Goal: Task Accomplishment & Management: Use online tool/utility

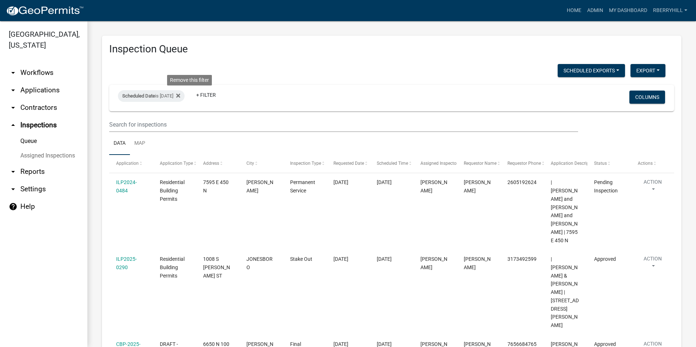
click at [180, 96] on icon at bounding box center [178, 96] width 4 height 4
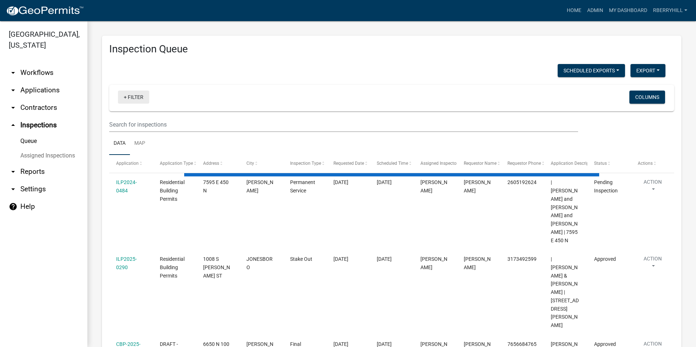
select select "1: 25"
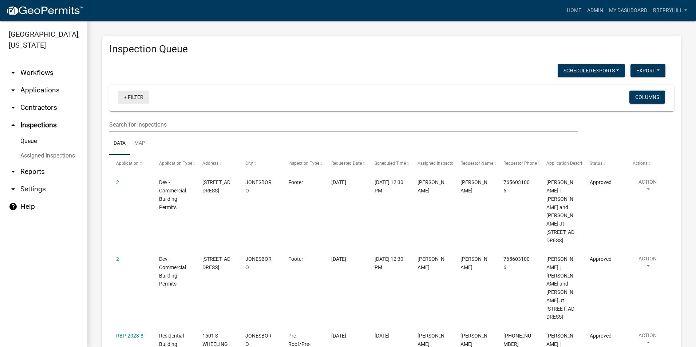
click at [135, 97] on link "+ Filter" at bounding box center [133, 97] width 31 height 13
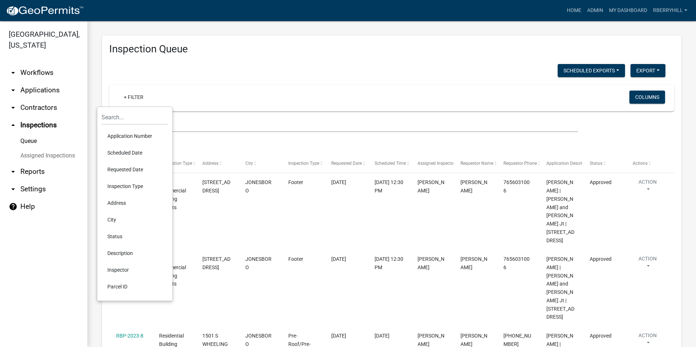
click at [132, 152] on li "Scheduled Date" at bounding box center [135, 152] width 67 height 17
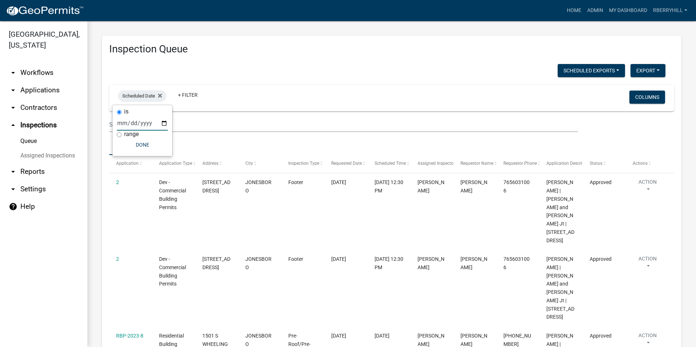
click at [164, 123] on input "date" at bounding box center [142, 123] width 51 height 15
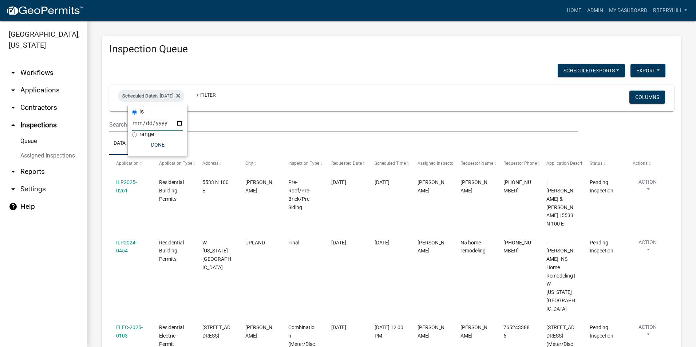
click at [180, 124] on input "2025-10-14" at bounding box center [157, 123] width 51 height 15
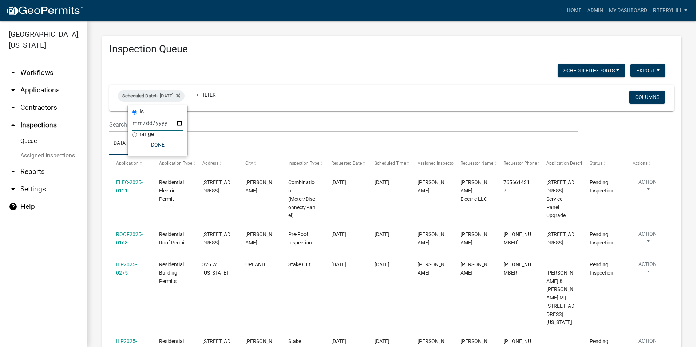
click at [179, 124] on input "2025-10-15" at bounding box center [157, 123] width 51 height 15
type input "2025-10-14"
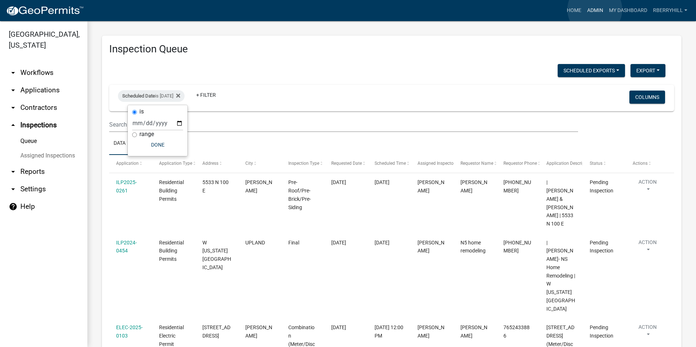
click at [595, 9] on link "Admin" at bounding box center [595, 11] width 22 height 14
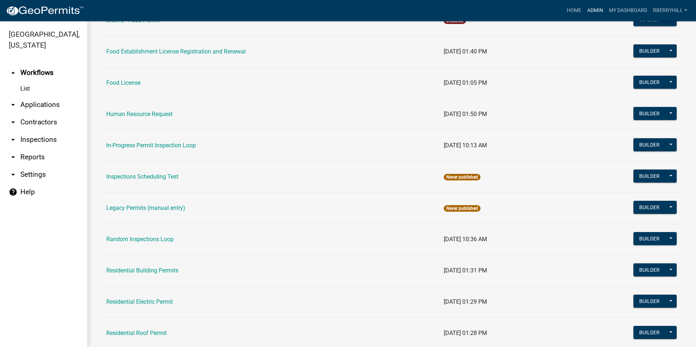
scroll to position [509, 0]
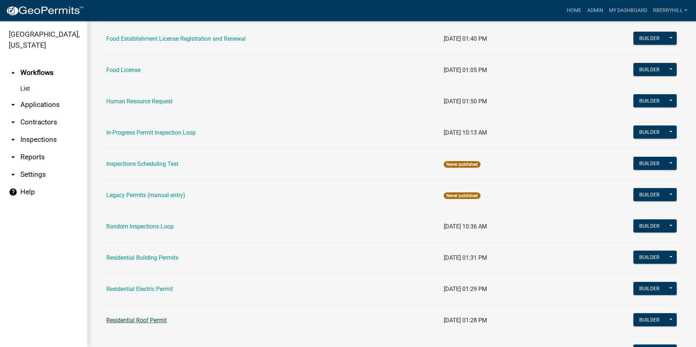
click at [148, 320] on link "Residential Roof Permit" at bounding box center [136, 320] width 60 height 7
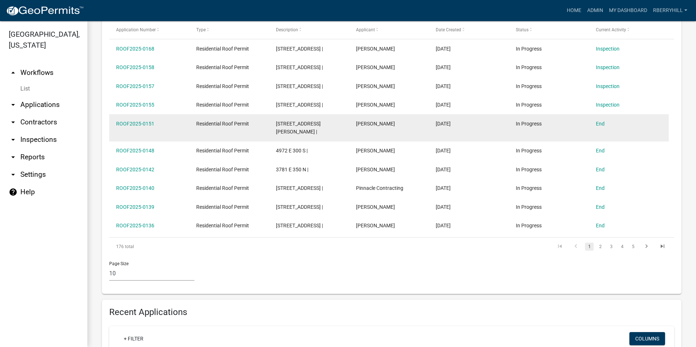
scroll to position [255, 0]
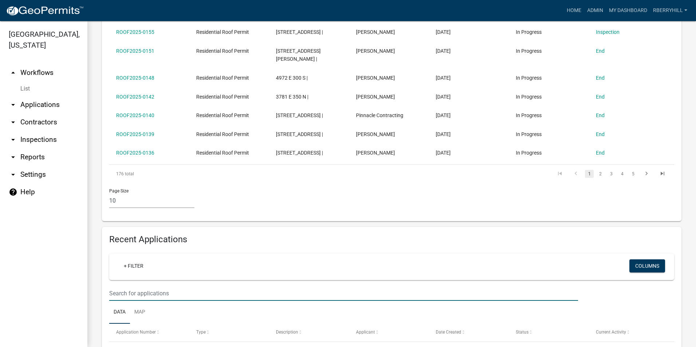
click at [115, 286] on input "text" at bounding box center [343, 293] width 469 height 15
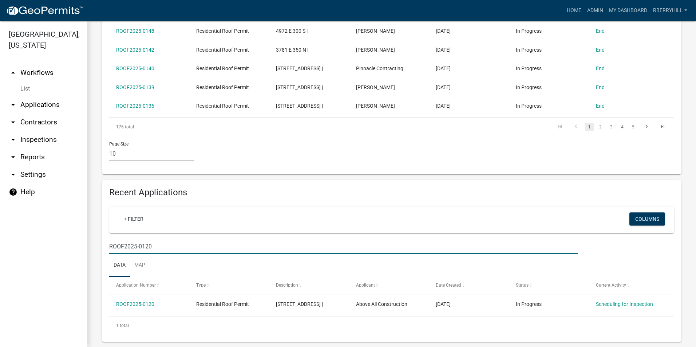
scroll to position [302, 0]
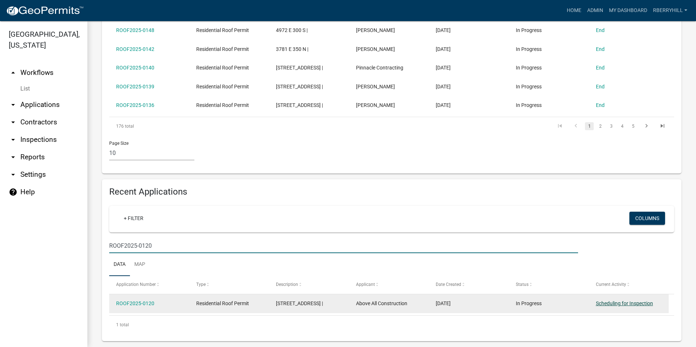
type input "ROOF2025-0120"
click at [625, 301] on link "Scheduling for Inspection" at bounding box center [624, 304] width 57 height 6
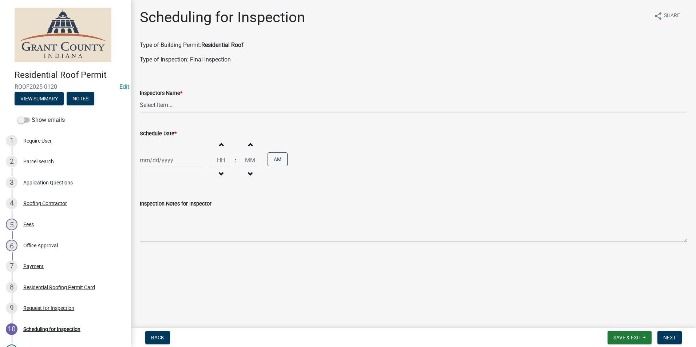
click at [156, 106] on select "Select Item... rberryhill (Randy Berryhill) tsholloway (Tammy Holloway) jecouch…" at bounding box center [413, 105] width 547 height 15
select select "d7f9a44a-d2ea-4d3c-83b3-1aa71c950bd5"
click at [140, 98] on select "Select Item... rberryhill (Randy Berryhill) tsholloway (Tammy Holloway) jecouch…" at bounding box center [413, 105] width 547 height 15
select select "10"
select select "2025"
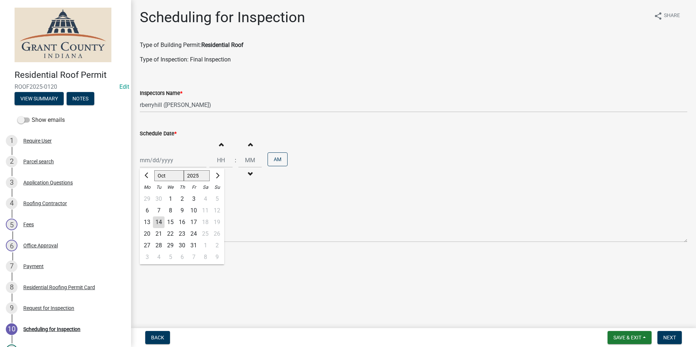
click at [161, 161] on div "Jan Feb Mar Apr May Jun Jul Aug Sep Oct Nov Dec 1525 1526 1527 1528 1529 1530 1…" at bounding box center [173, 160] width 67 height 15
click at [159, 222] on div "14" at bounding box center [159, 223] width 12 height 12
type input "[DATE]"
click at [666, 340] on span "Next" at bounding box center [669, 338] width 13 height 6
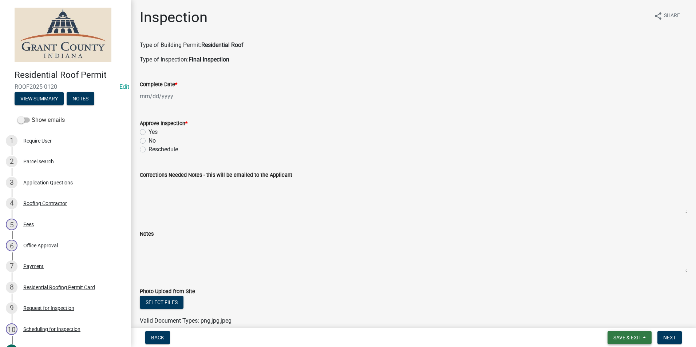
click at [627, 339] on span "Save & Exit" at bounding box center [627, 338] width 28 height 6
click at [624, 324] on button "Save & Exit" at bounding box center [622, 318] width 58 height 17
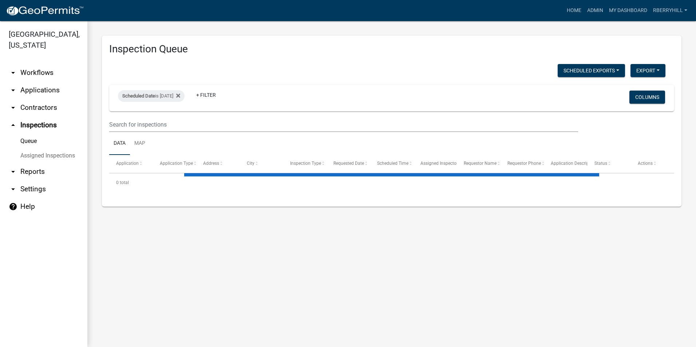
select select "1: 25"
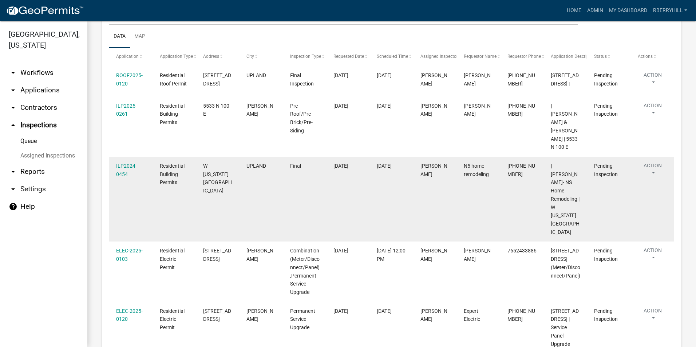
scroll to position [3, 0]
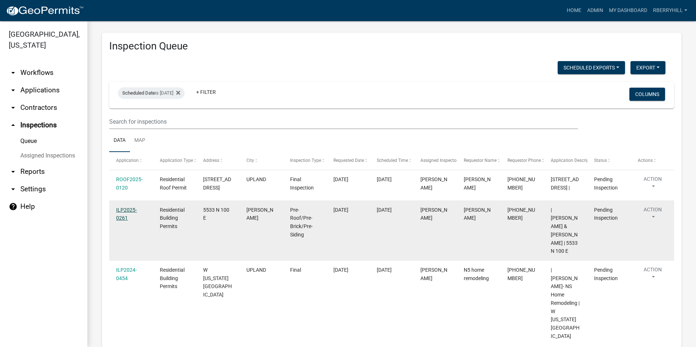
click at [121, 211] on link "ILP2025-0261" at bounding box center [126, 214] width 21 height 14
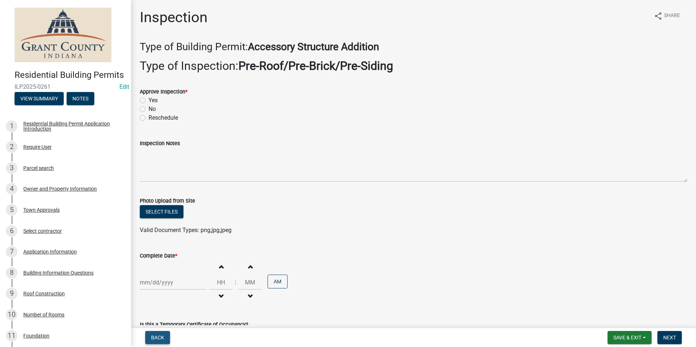
click at [161, 339] on span "Back" at bounding box center [157, 338] width 13 height 6
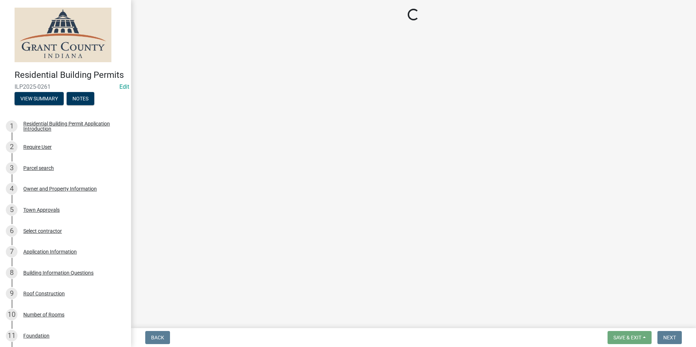
select select "d7f9a44a-d2ea-4d3c-83b3-1aa71c950bd5"
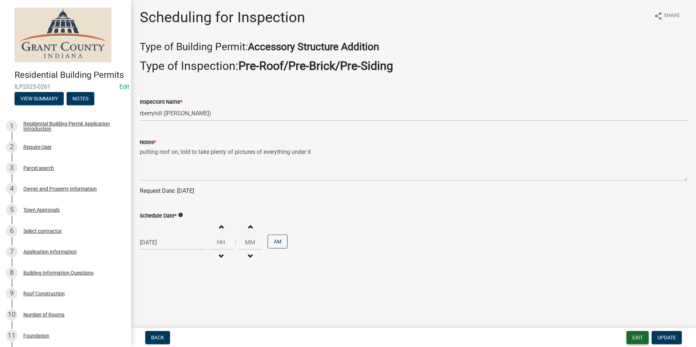
click at [636, 338] on button "Exit" at bounding box center [637, 337] width 22 height 13
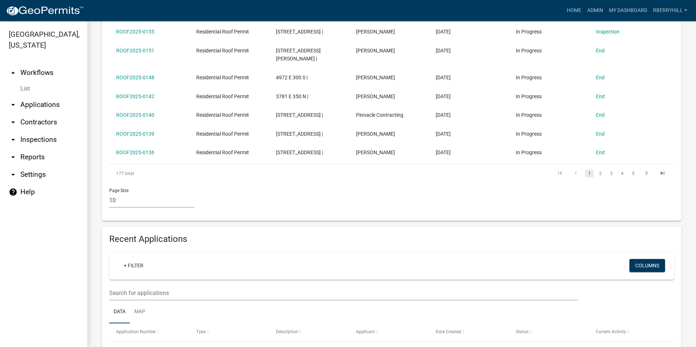
scroll to position [146, 0]
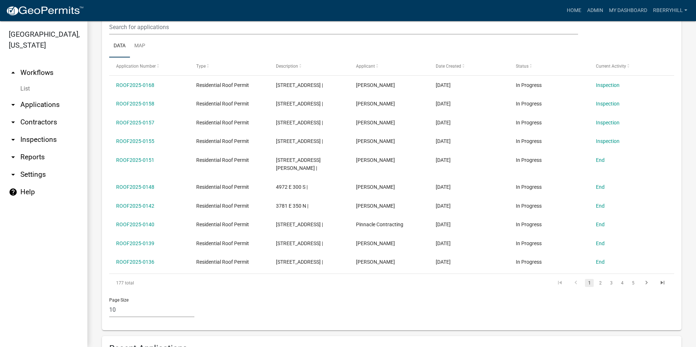
click at [31, 131] on link "arrow_drop_down Inspections" at bounding box center [43, 139] width 87 height 17
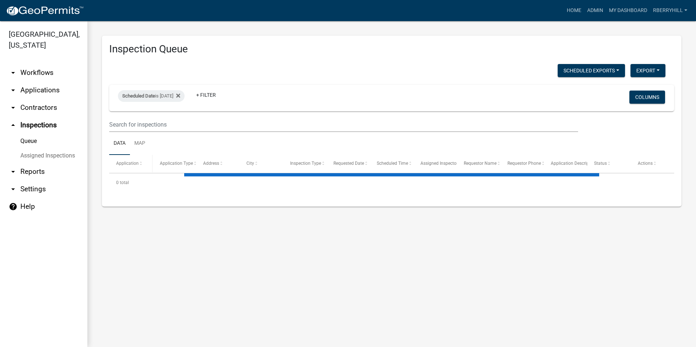
select select "1: 25"
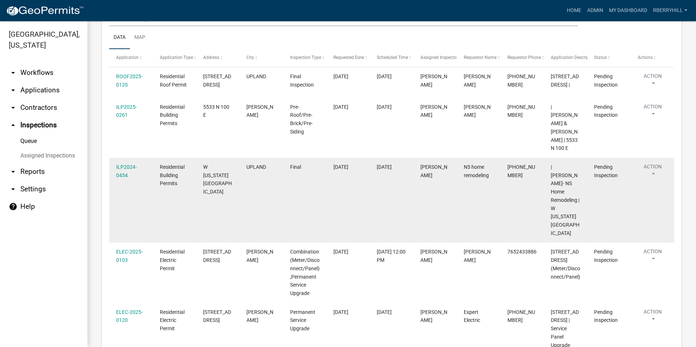
scroll to position [109, 0]
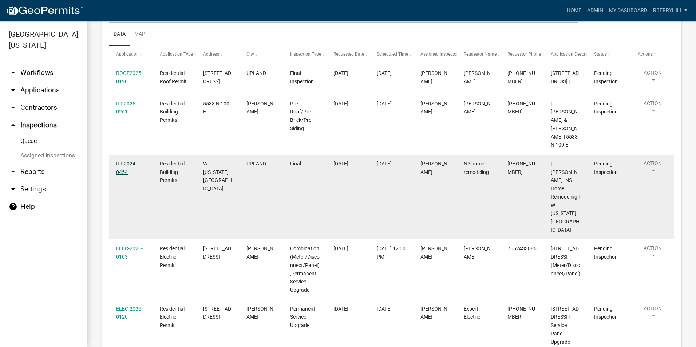
click at [125, 161] on link "ILP2024-0454" at bounding box center [126, 168] width 21 height 14
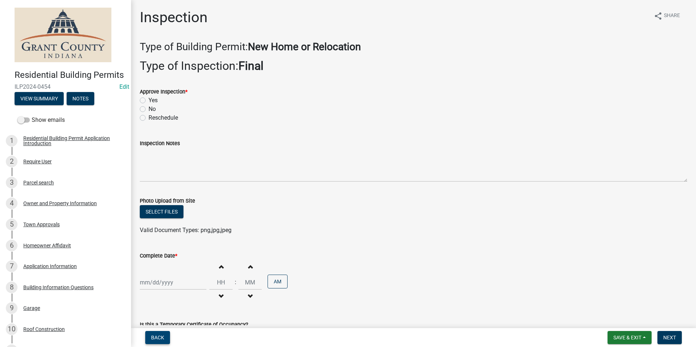
click at [159, 335] on span "Back" at bounding box center [157, 338] width 13 height 6
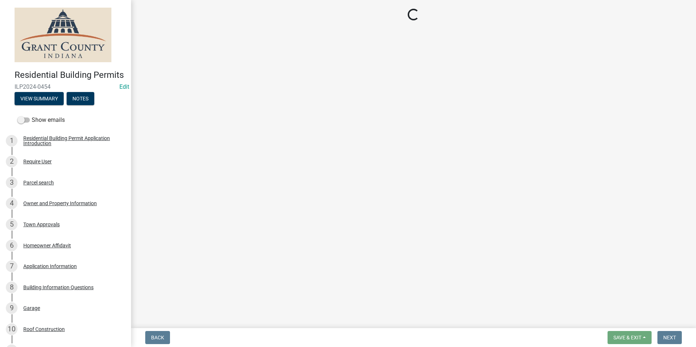
select select "d7f9a44a-d2ea-4d3c-83b3-1aa71c950bd5"
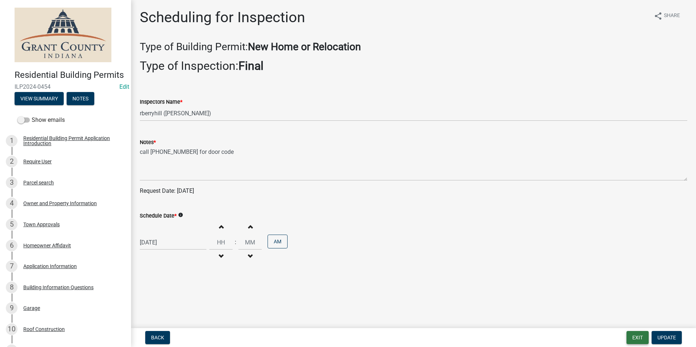
click at [633, 340] on button "Exit" at bounding box center [637, 337] width 22 height 13
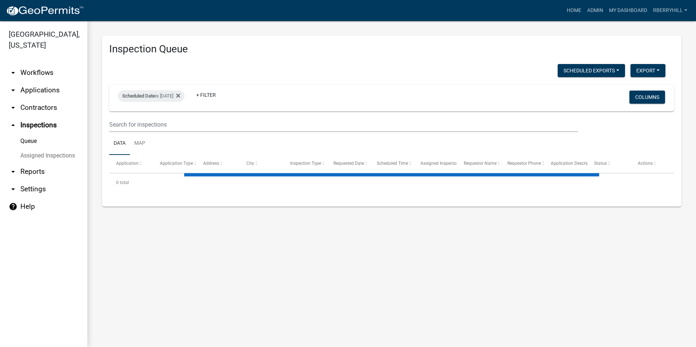
select select "1: 25"
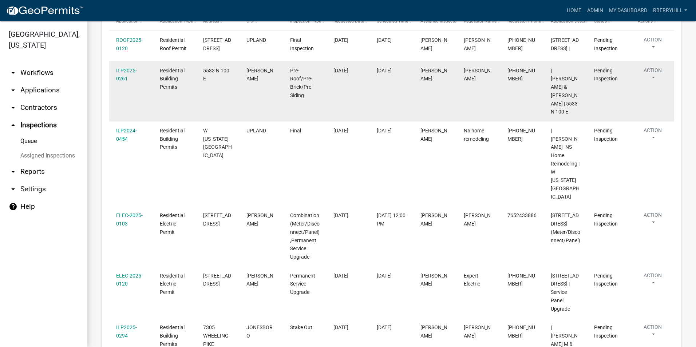
scroll to position [146, 0]
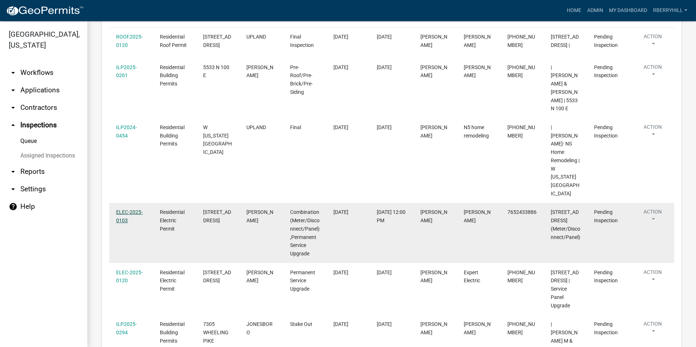
click at [127, 209] on link "ELEC-2025-0103" at bounding box center [129, 216] width 27 height 14
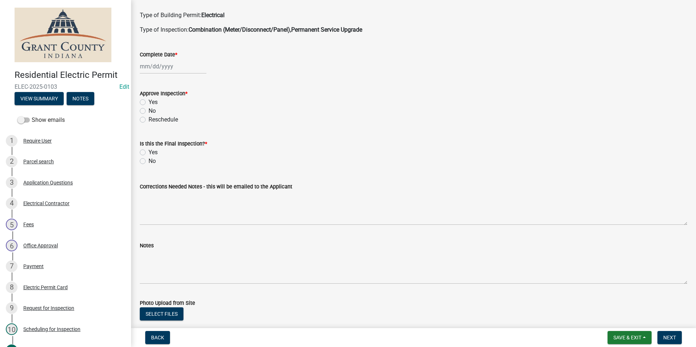
scroll to position [76, 0]
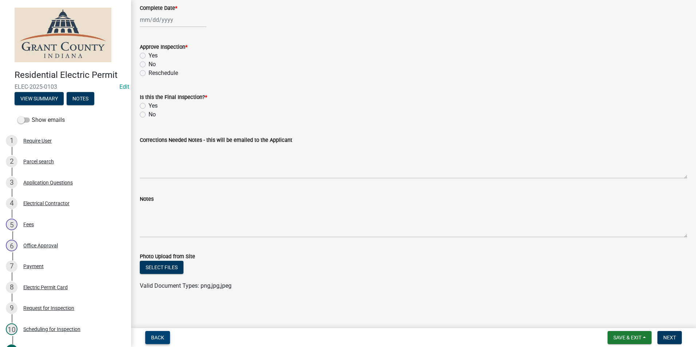
click at [160, 336] on span "Back" at bounding box center [157, 338] width 13 height 6
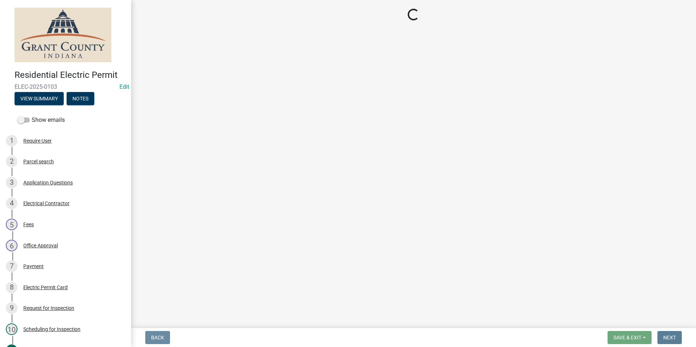
scroll to position [0, 0]
select select "d7f9a44a-d2ea-4d3c-83b3-1aa71c950bd5"
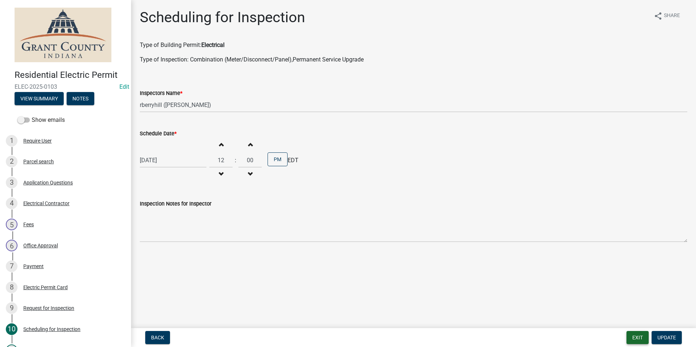
click at [635, 340] on button "Exit" at bounding box center [637, 337] width 22 height 13
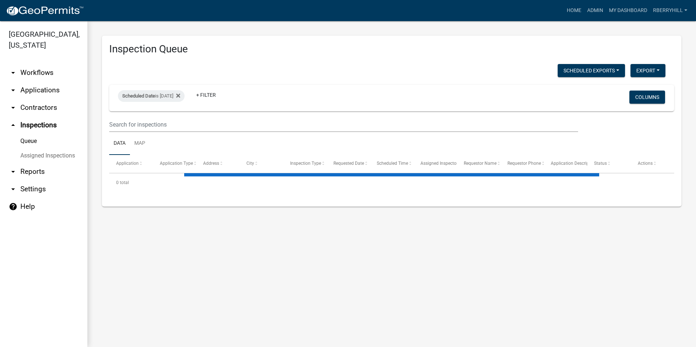
select select "1: 25"
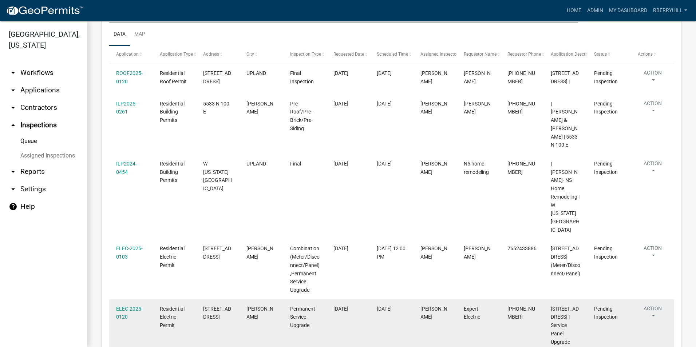
scroll to position [146, 0]
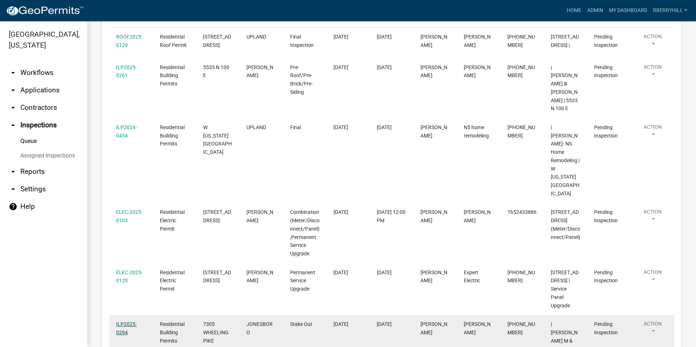
click at [124, 321] on link "ILP2025-0294" at bounding box center [126, 328] width 21 height 14
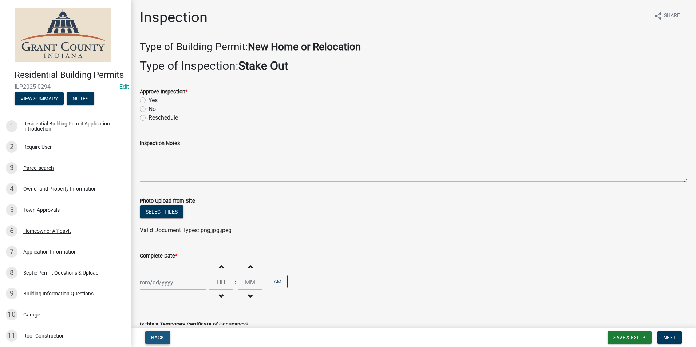
click at [158, 336] on span "Back" at bounding box center [157, 338] width 13 height 6
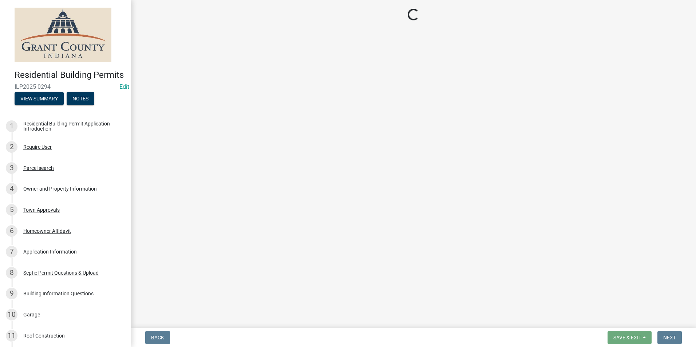
select select "d7f9a44a-d2ea-4d3c-83b3-1aa71c950bd5"
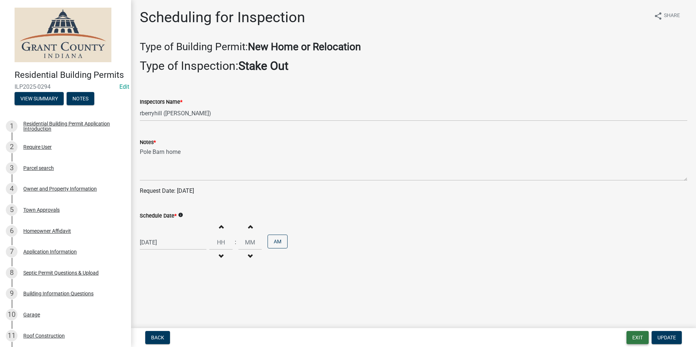
click at [639, 338] on button "Exit" at bounding box center [637, 337] width 22 height 13
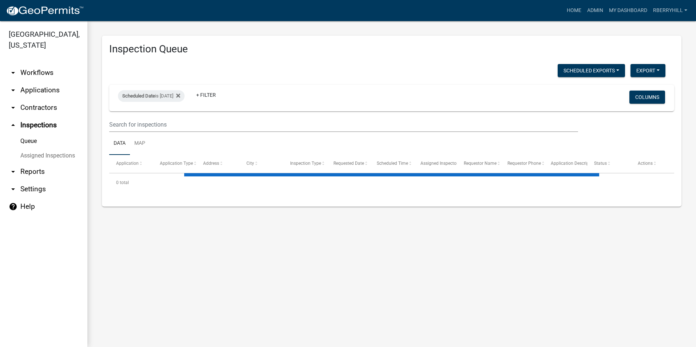
select select "1: 25"
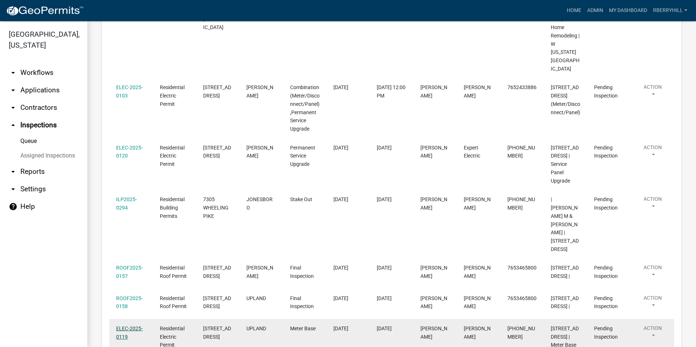
scroll to position [291, 0]
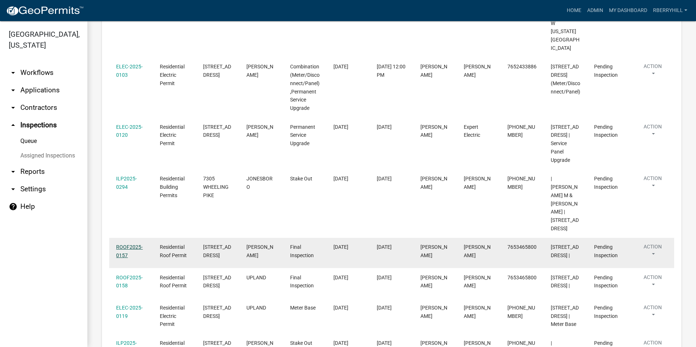
click at [122, 244] on link "ROOF2025-0157" at bounding box center [129, 251] width 27 height 14
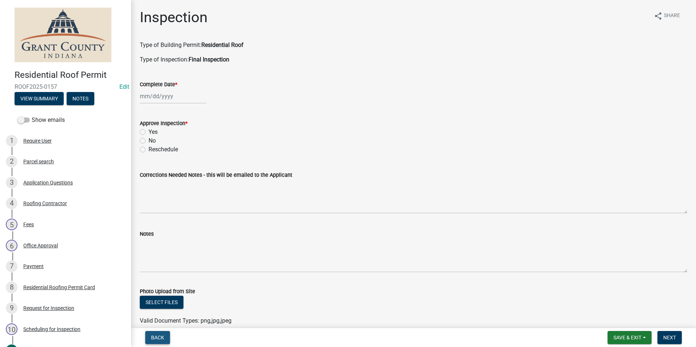
click at [156, 341] on span "Back" at bounding box center [157, 338] width 13 height 6
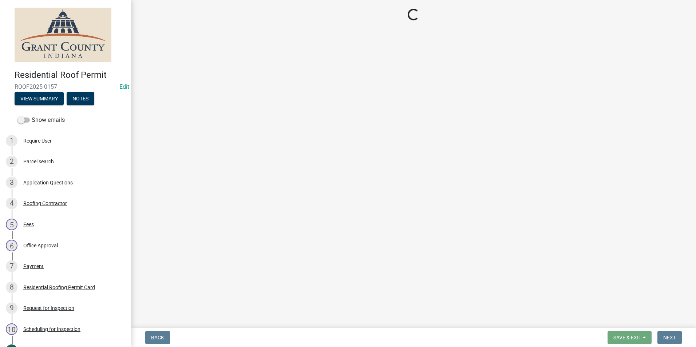
select select "d7f9a44a-d2ea-4d3c-83b3-1aa71c950bd5"
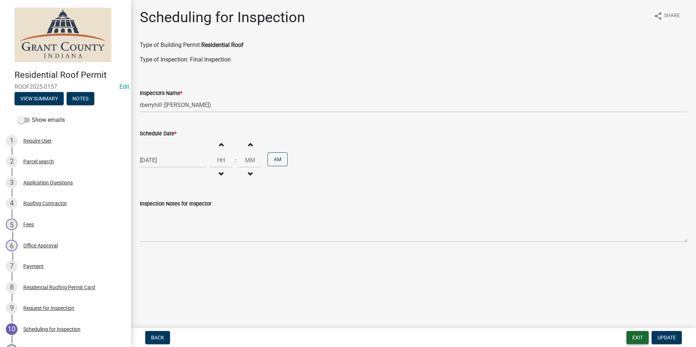
click at [639, 338] on button "Exit" at bounding box center [637, 337] width 22 height 13
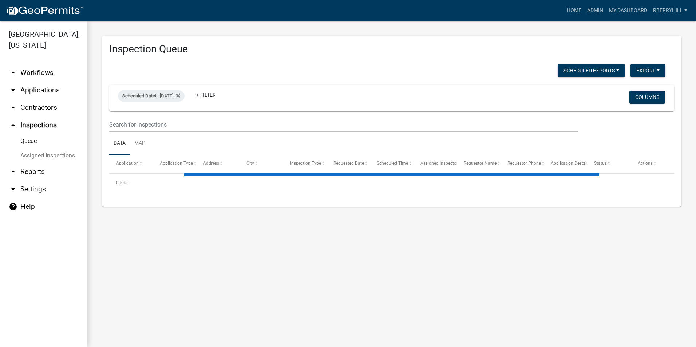
select select "1: 25"
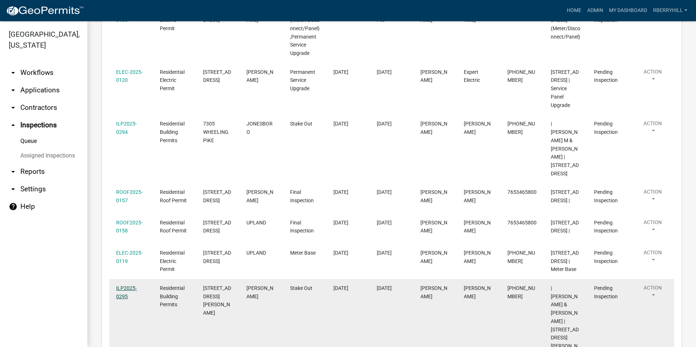
scroll to position [400, 0]
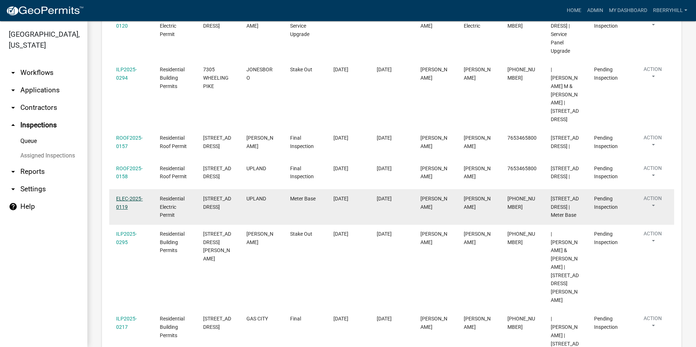
click at [124, 196] on link "ELEC-2025-0119" at bounding box center [129, 203] width 27 height 14
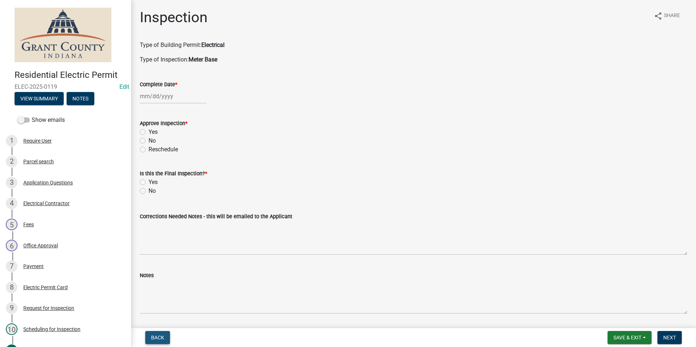
click at [159, 341] on button "Back" at bounding box center [157, 337] width 25 height 13
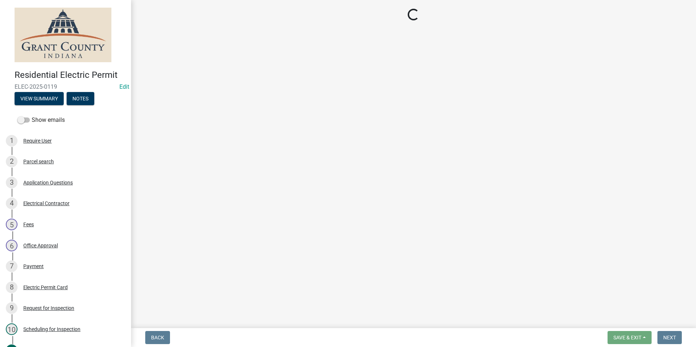
select select "d7f9a44a-d2ea-4d3c-83b3-1aa71c950bd5"
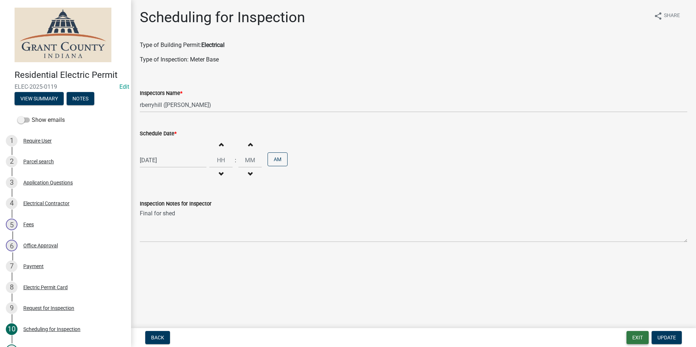
click at [639, 337] on button "Exit" at bounding box center [637, 337] width 22 height 13
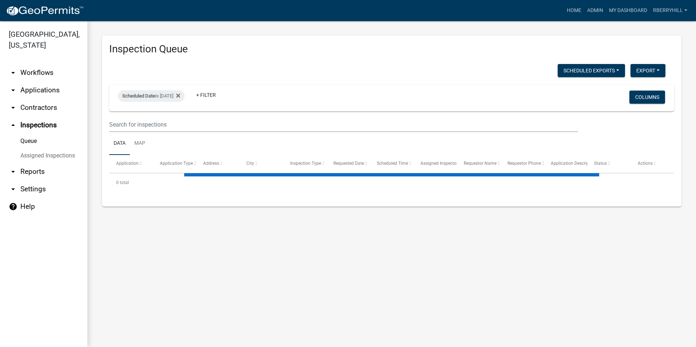
select select "1: 25"
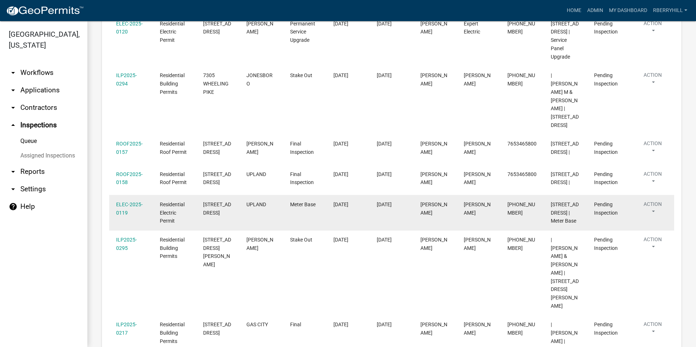
scroll to position [400, 0]
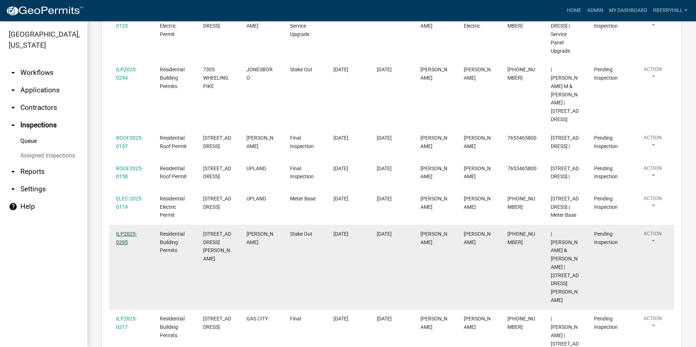
click at [122, 231] on link "ILP2025-0295" at bounding box center [126, 238] width 21 height 14
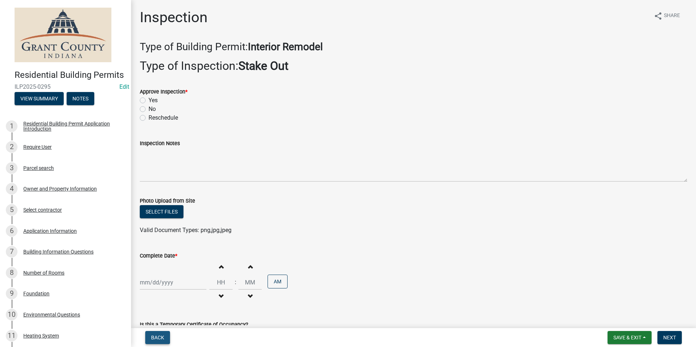
click at [160, 337] on span "Back" at bounding box center [157, 338] width 13 height 6
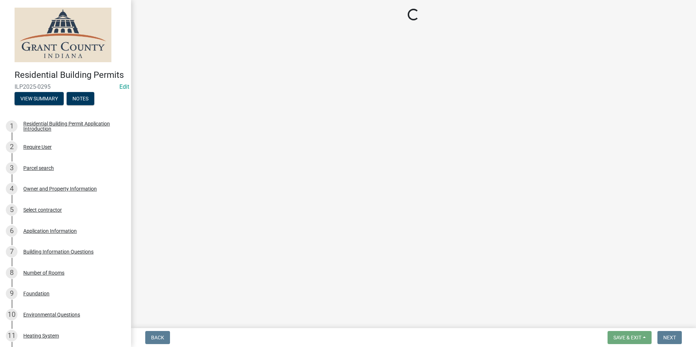
select select "d7f9a44a-d2ea-4d3c-83b3-1aa71c950bd5"
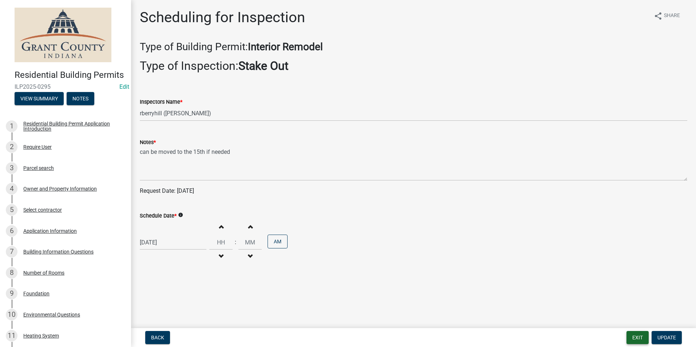
click at [634, 336] on button "Exit" at bounding box center [637, 337] width 22 height 13
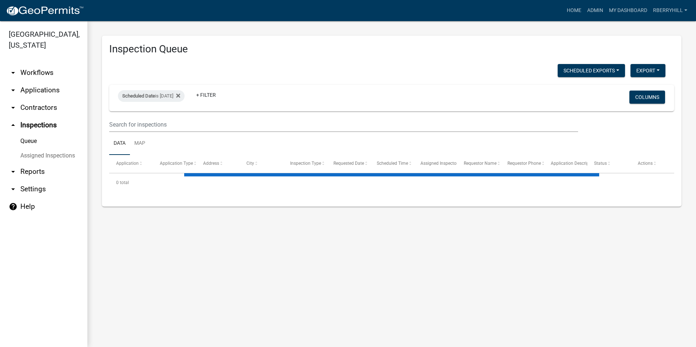
select select "1: 25"
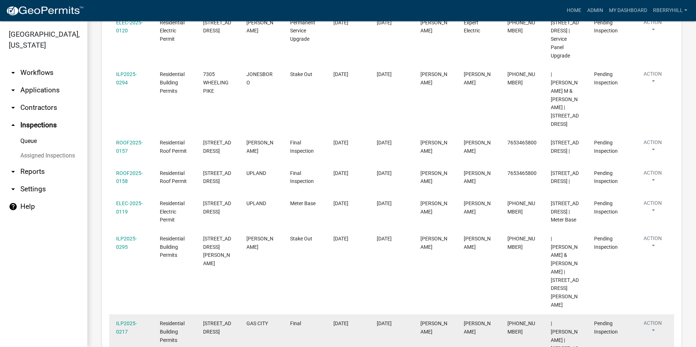
scroll to position [400, 0]
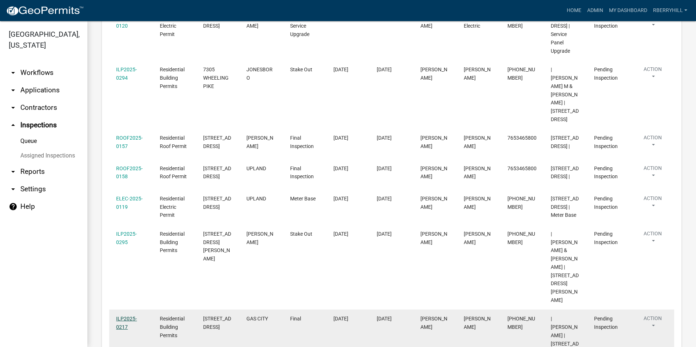
click at [122, 316] on link "ILP2025-0217" at bounding box center [126, 323] width 21 height 14
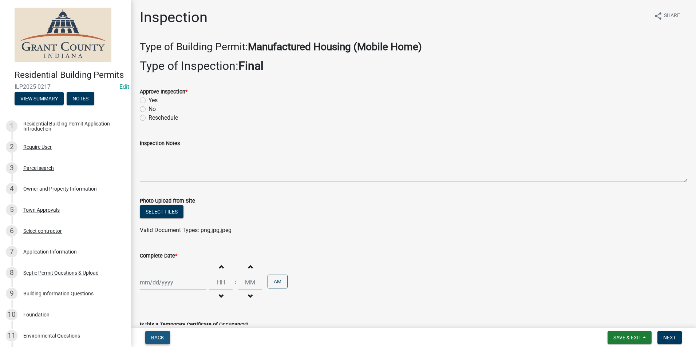
click at [161, 340] on span "Back" at bounding box center [157, 338] width 13 height 6
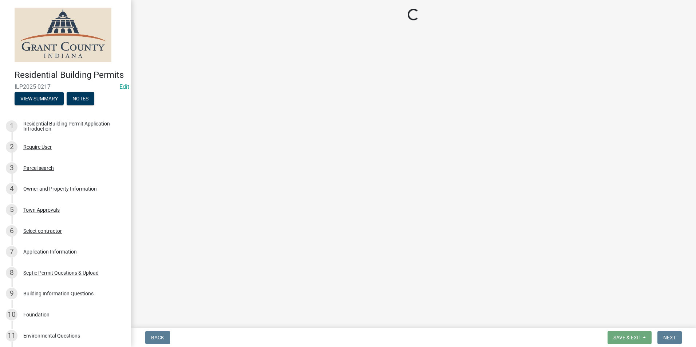
select select "d7f9a44a-d2ea-4d3c-83b3-1aa71c950bd5"
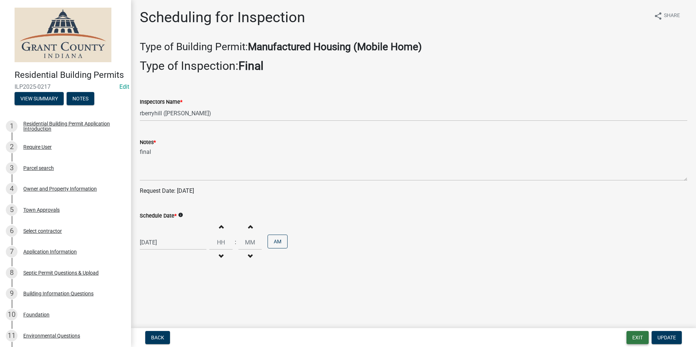
click at [637, 338] on button "Exit" at bounding box center [637, 337] width 22 height 13
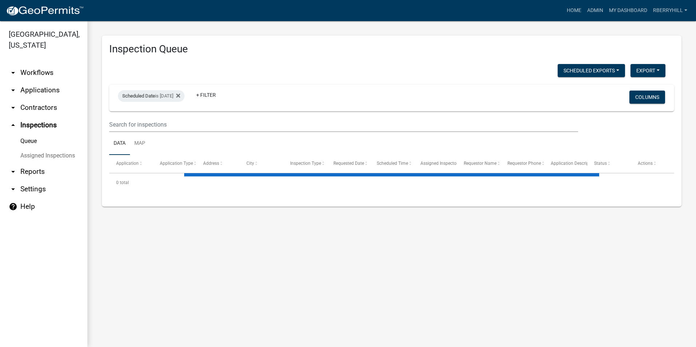
select select "1: 25"
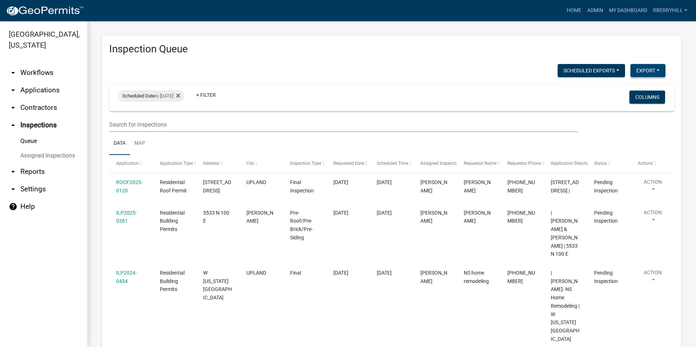
click at [638, 71] on button "Export" at bounding box center [647, 70] width 35 height 13
click at [622, 88] on button "Excel Format (.xlsx)" at bounding box center [631, 89] width 68 height 17
